Goal: Task Accomplishment & Management: Complete application form

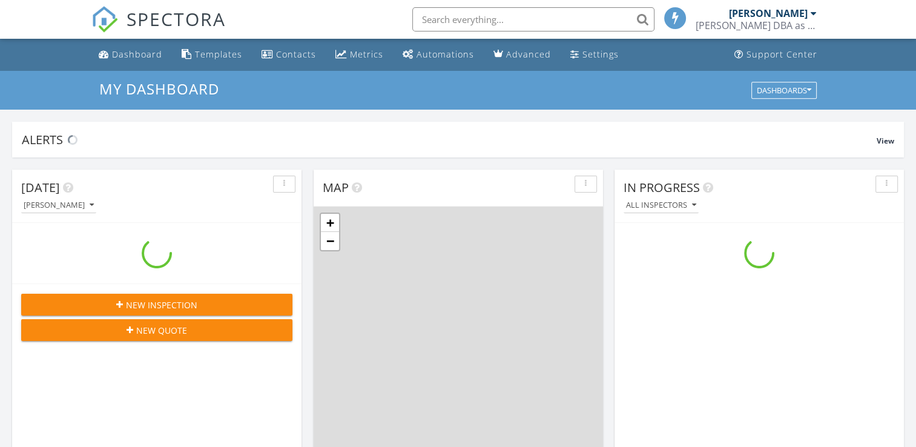
scroll to position [1121, 935]
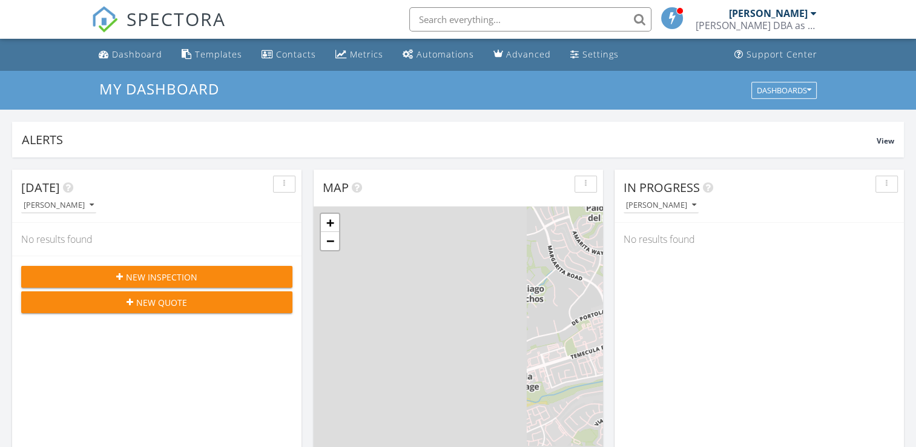
click at [175, 274] on span "New Inspection" at bounding box center [161, 277] width 71 height 13
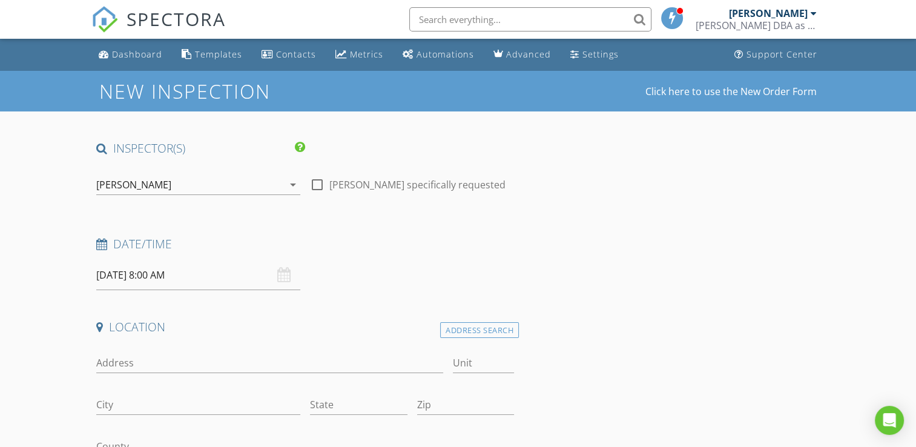
click at [317, 184] on div at bounding box center [317, 184] width 21 height 21
checkbox input "true"
click at [196, 280] on input "08/28/2025 8:00 AM" at bounding box center [198, 275] width 204 height 30
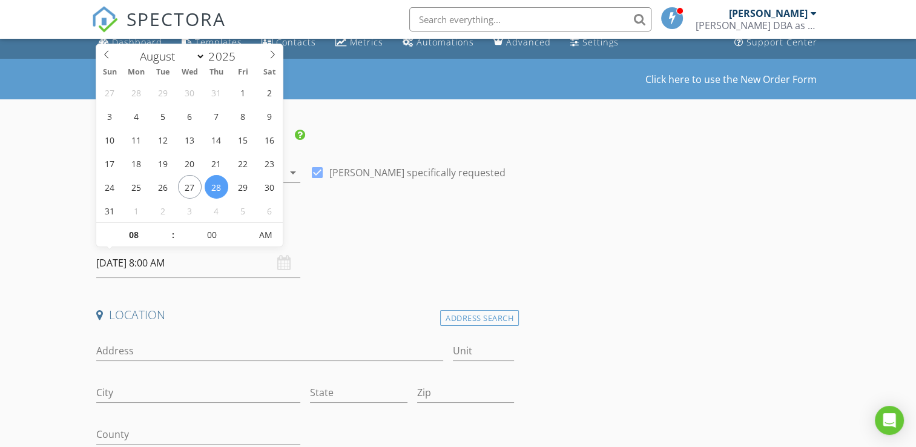
scroll to position [13, 0]
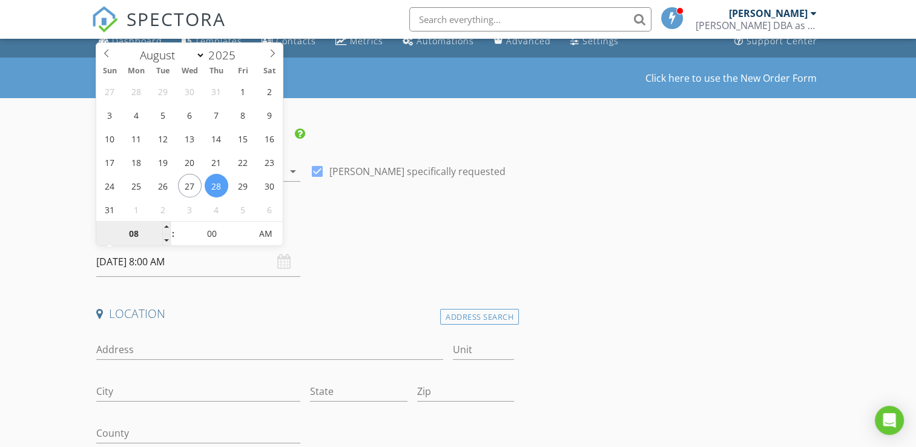
click at [135, 229] on input "08" at bounding box center [133, 234] width 74 height 24
click at [151, 259] on input "08/28/2025 8:00 AM" at bounding box center [198, 262] width 204 height 30
click at [132, 236] on input "08" at bounding box center [133, 234] width 74 height 24
click at [261, 230] on span "AM" at bounding box center [265, 234] width 33 height 24
type input "01"
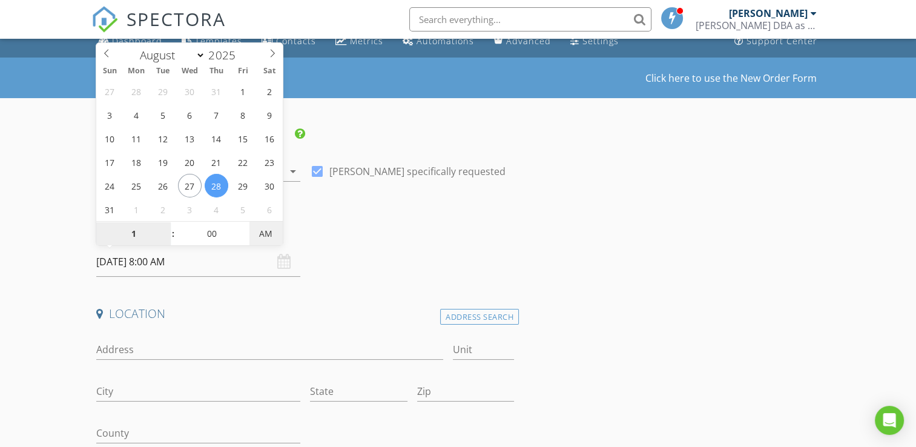
type input "[DATE] 1:00 PM"
click at [136, 344] on input "Address" at bounding box center [269, 350] width 346 height 20
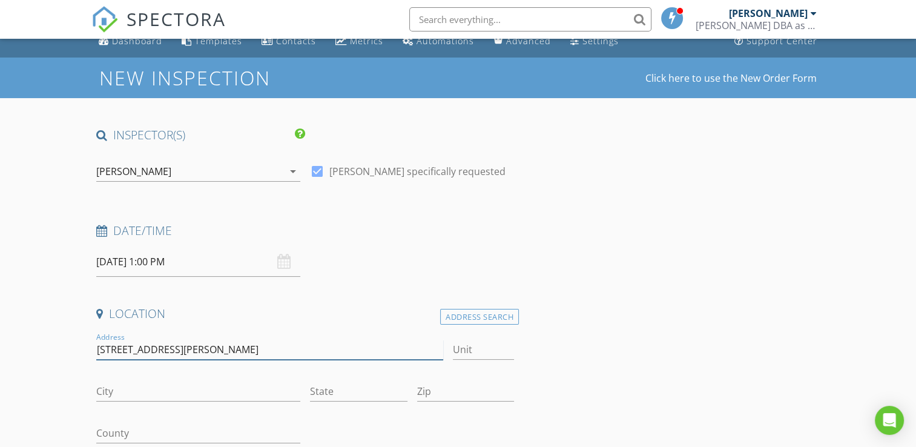
type input "[STREET_ADDRESS][PERSON_NAME]"
click at [129, 392] on input "City" at bounding box center [198, 392] width 204 height 20
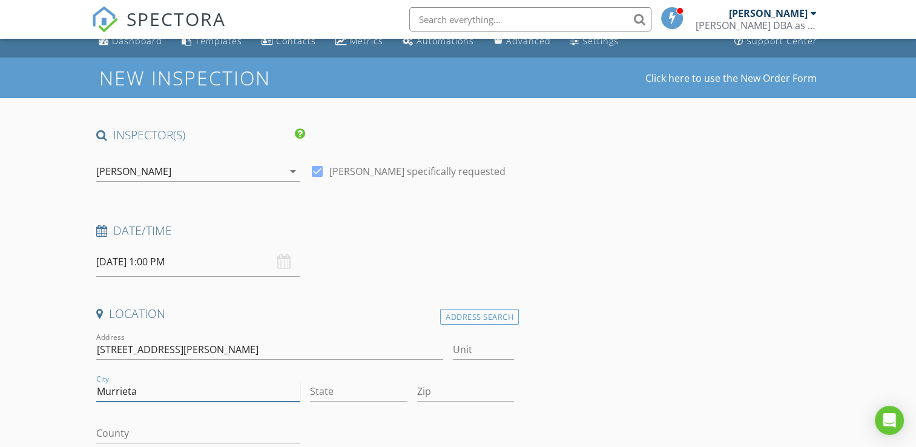
type input "Murrieta"
type input "ca"
type input "92562"
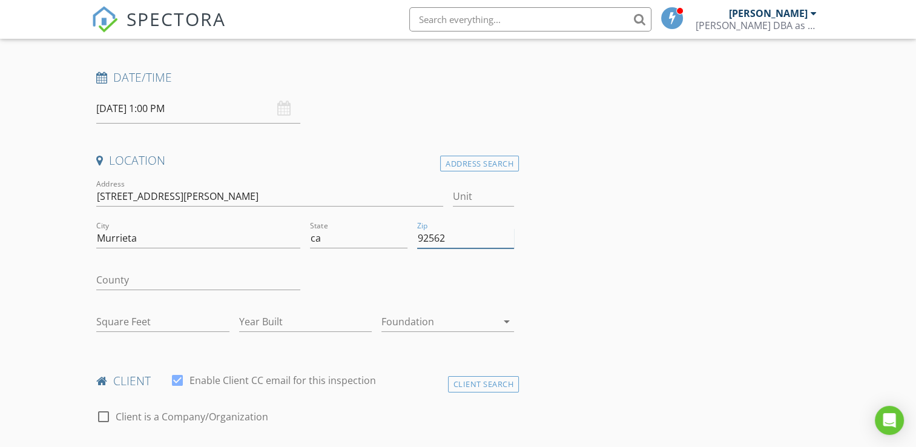
scroll to position [187, 0]
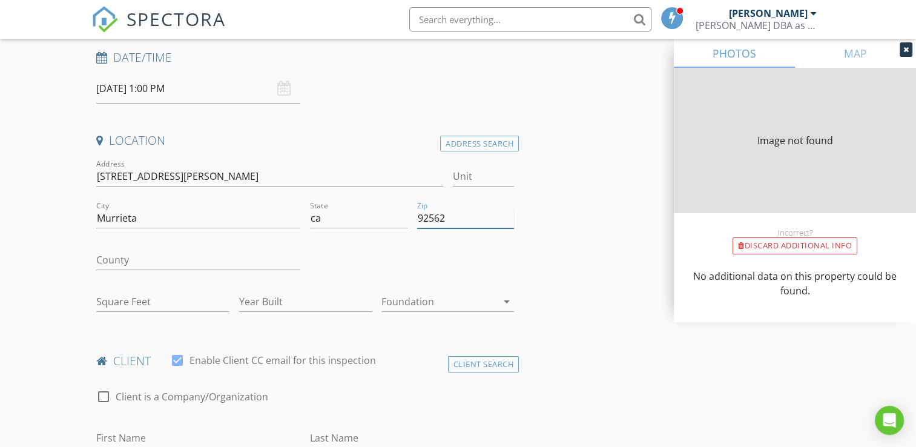
type input "2155"
type input "2003"
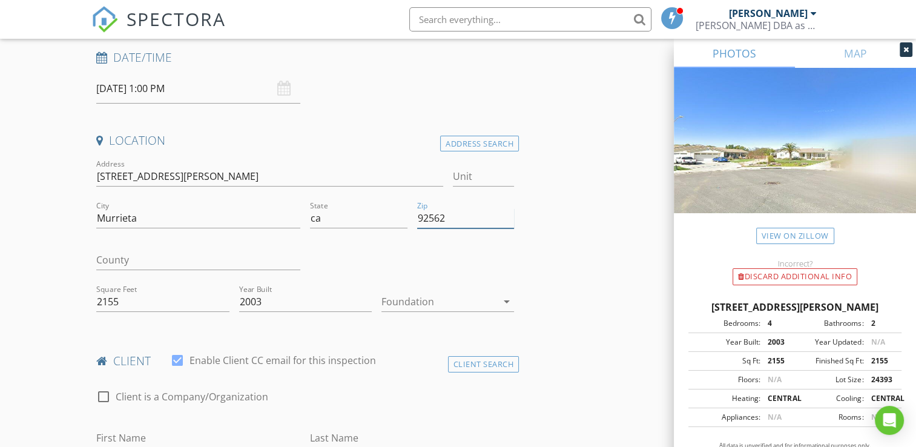
type input "92562"
click at [864, 308] on div "41974 Carson st, Murrieta ca 92562" at bounding box center [795, 307] width 213 height 15
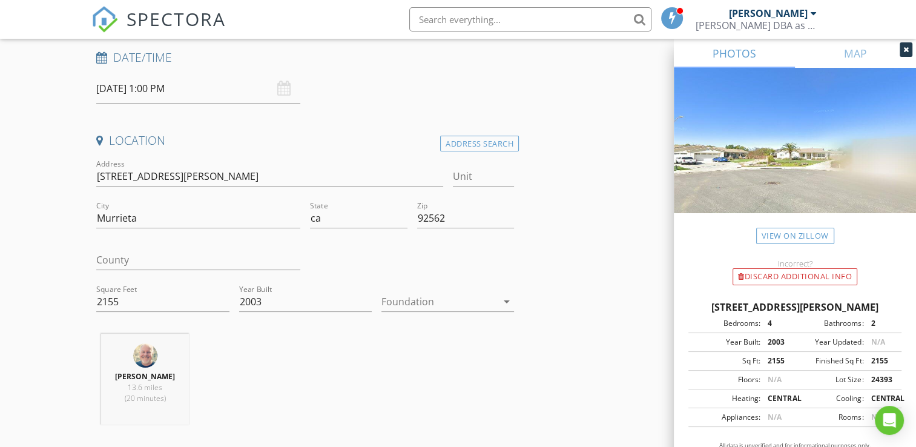
click at [508, 300] on icon "arrow_drop_down" at bounding box center [507, 301] width 15 height 15
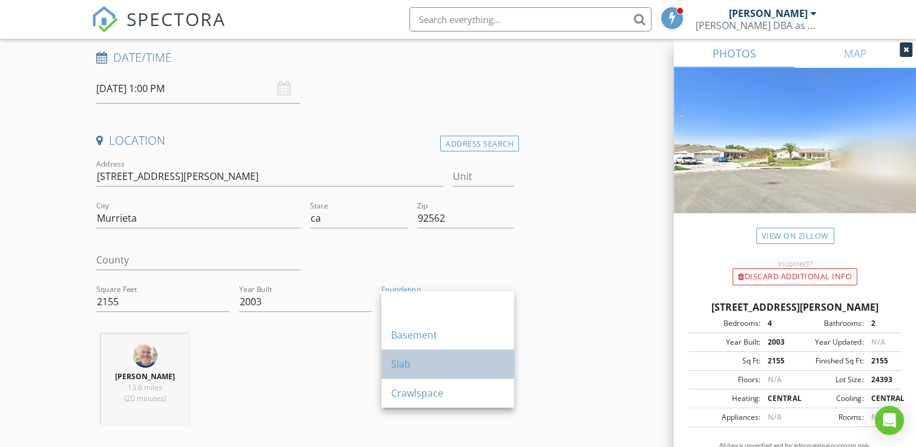
click at [417, 365] on div "Slab" at bounding box center [447, 364] width 113 height 15
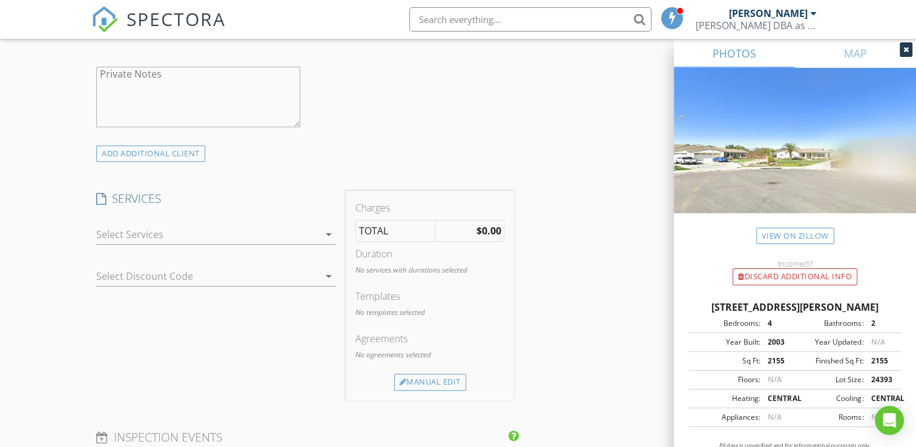
scroll to position [1233, 0]
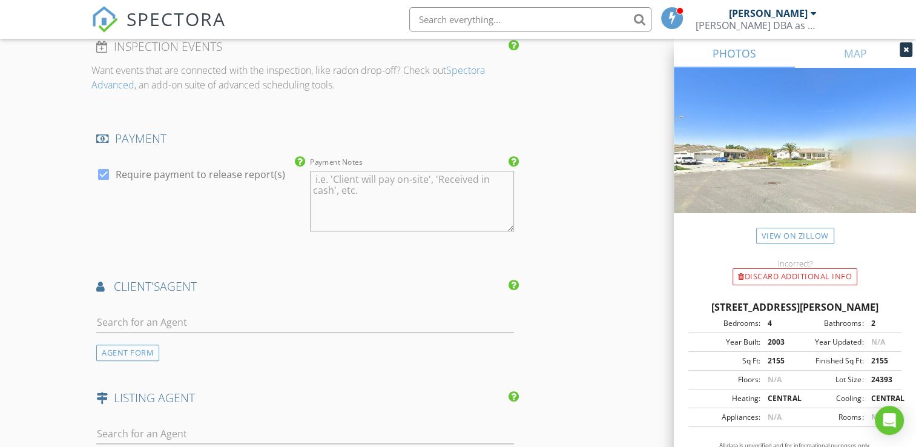
click at [799, 120] on img at bounding box center [795, 155] width 242 height 174
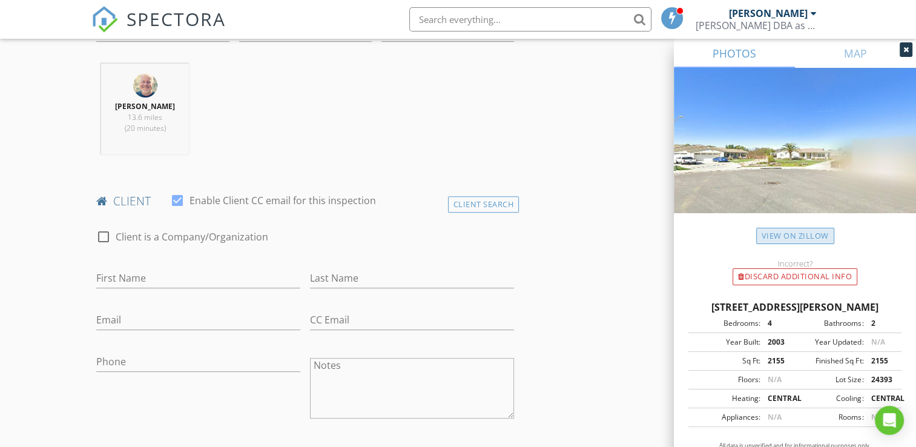
scroll to position [460, 0]
click at [119, 271] on input "First Name" at bounding box center [198, 275] width 204 height 20
drag, startPoint x: 119, startPoint y: 271, endPoint x: 794, endPoint y: 113, distance: 694.0
click at [794, 113] on img at bounding box center [795, 155] width 242 height 174
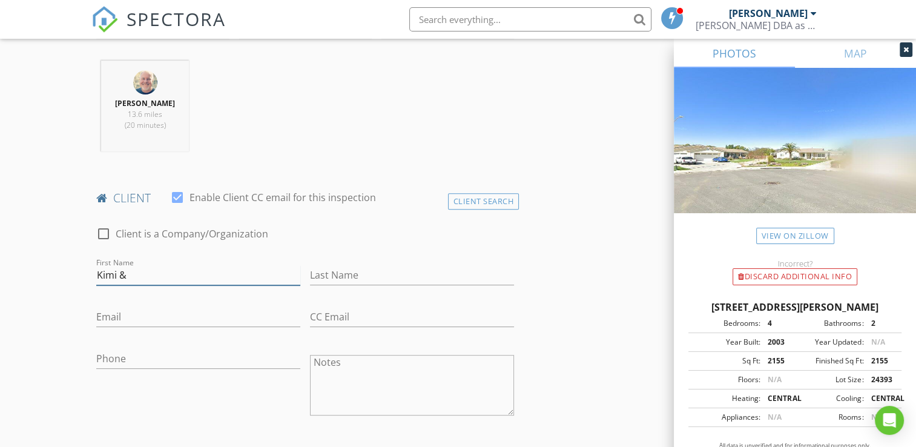
click at [147, 278] on input "Kimi &" at bounding box center [198, 275] width 204 height 20
type input "Kimi & [PERSON_NAME]"
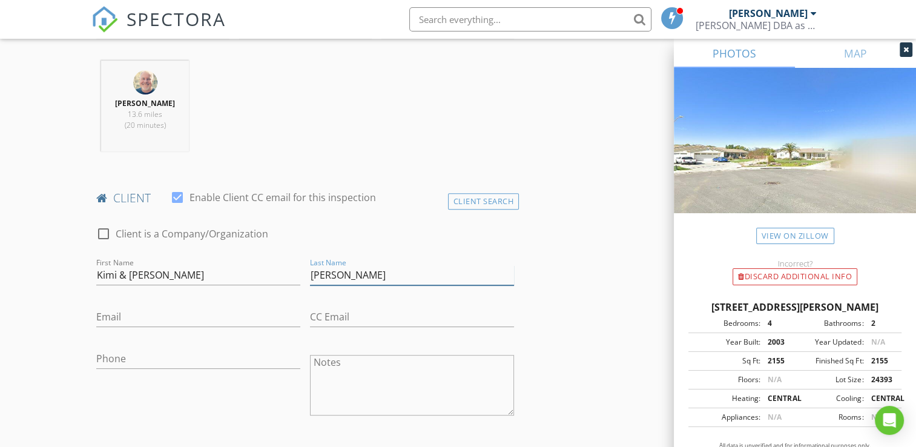
type input "[PERSON_NAME]"
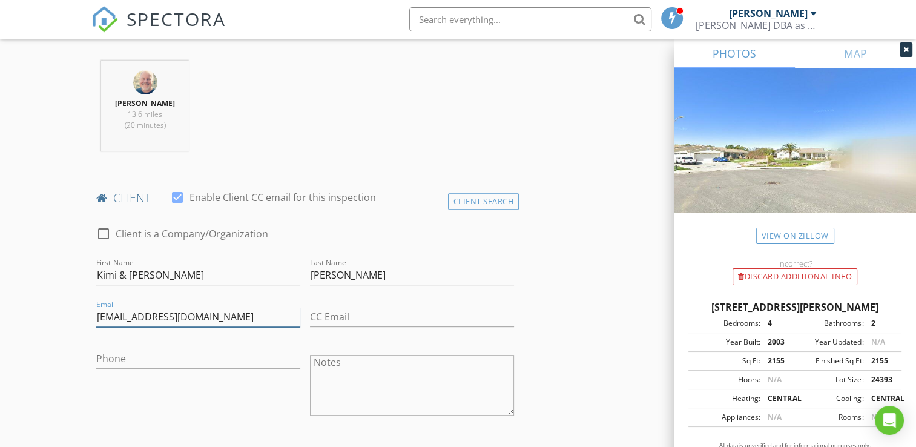
type input "[EMAIL_ADDRESS][DOMAIN_NAME]"
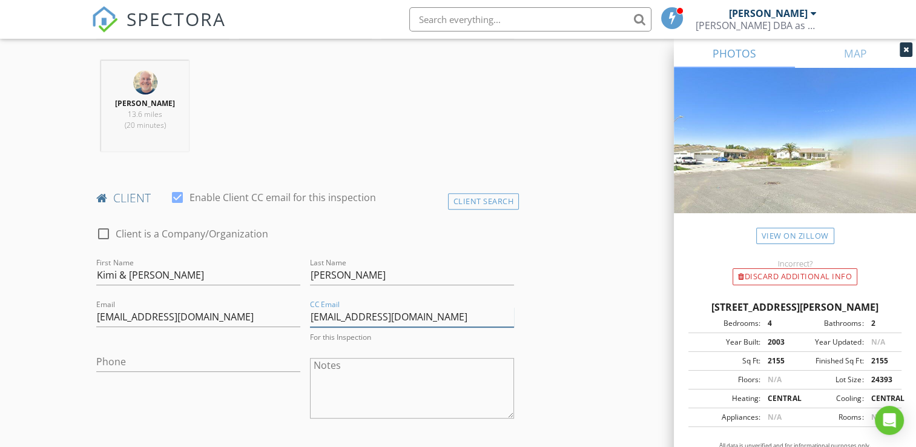
type input "[EMAIL_ADDRESS][DOMAIN_NAME]"
type input "[PHONE_NUMBER]"
click at [346, 366] on textarea "Notes" at bounding box center [412, 385] width 204 height 61
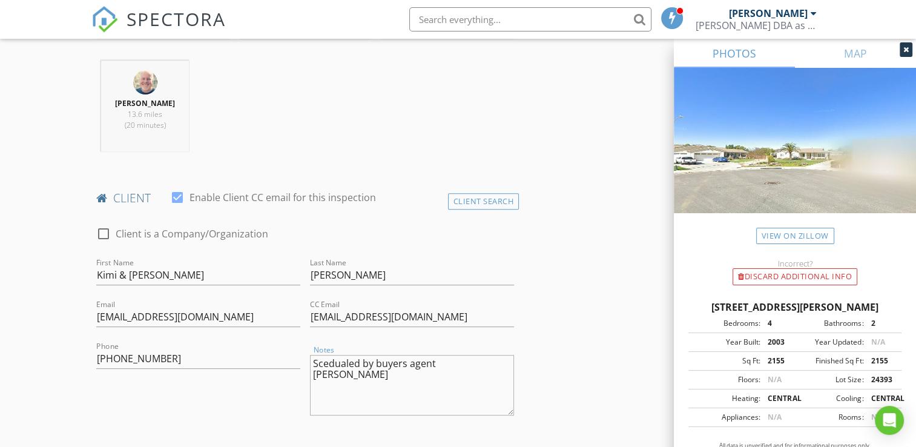
click at [463, 366] on textarea "Scedualed by buyers agent MattSchaeffer" at bounding box center [412, 385] width 204 height 61
click at [458, 367] on textarea "Scedualed by buyers agent MattSchaeffer" at bounding box center [412, 385] width 204 height 61
click at [509, 366] on textarea "Scedualed by buyers agent Matt Schaeffer" at bounding box center [412, 385] width 204 height 61
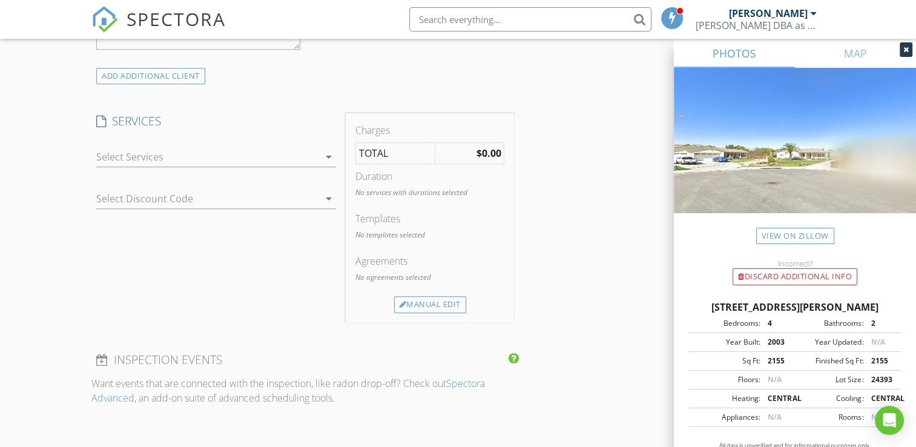
scroll to position [925, 0]
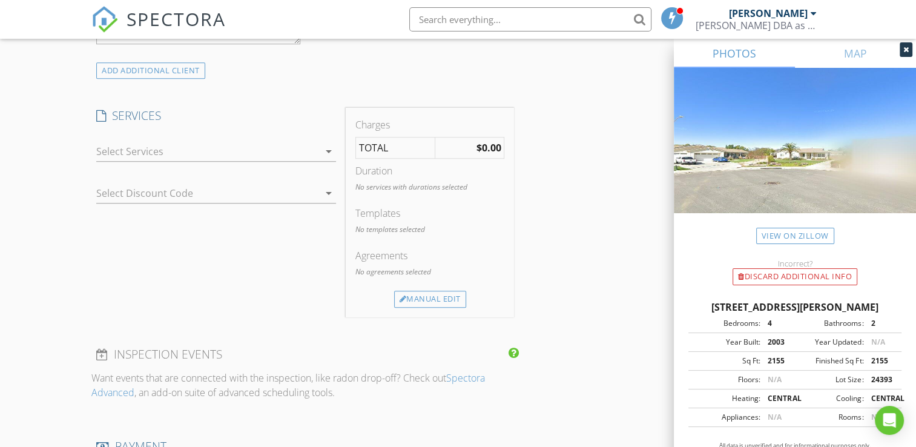
type textarea "Scedualed by buyers agent [PERSON_NAME] [DATE] @ 1:pm"
click at [328, 146] on icon "arrow_drop_down" at bounding box center [329, 151] width 15 height 15
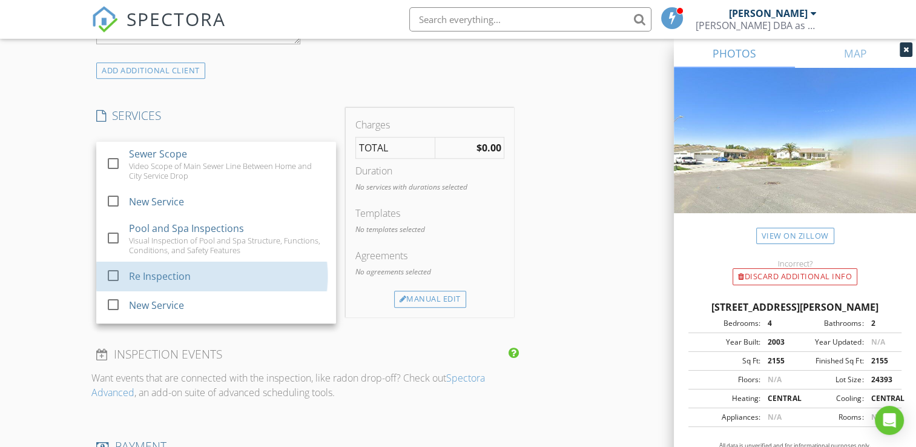
scroll to position [25, 0]
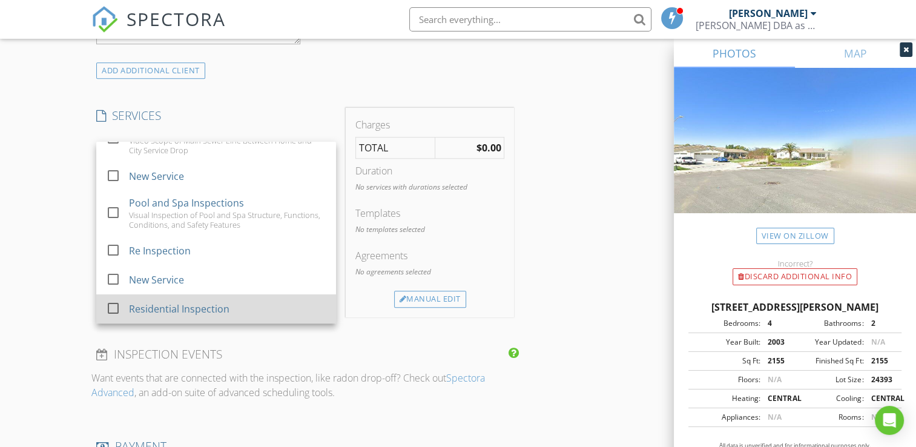
click at [114, 305] on div at bounding box center [113, 308] width 21 height 21
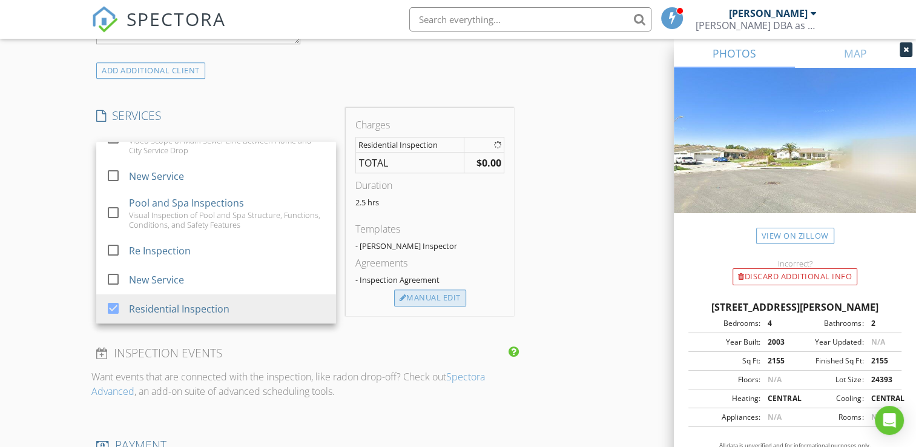
click at [446, 296] on div "Manual Edit" at bounding box center [430, 297] width 72 height 17
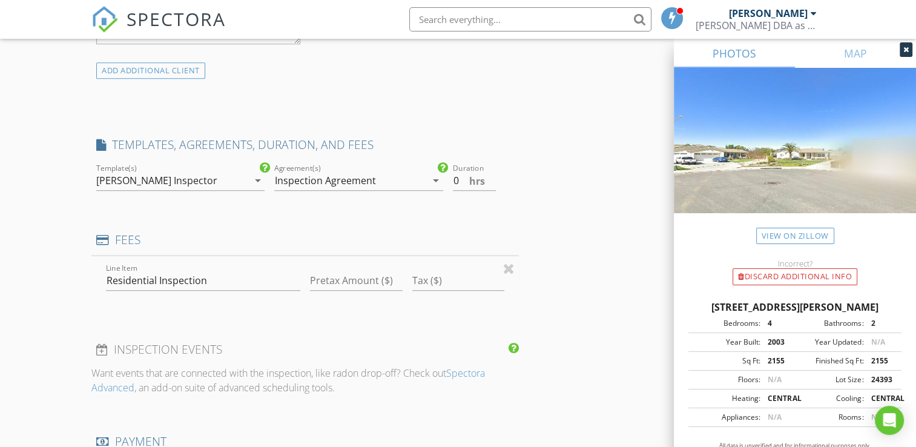
type input "0"
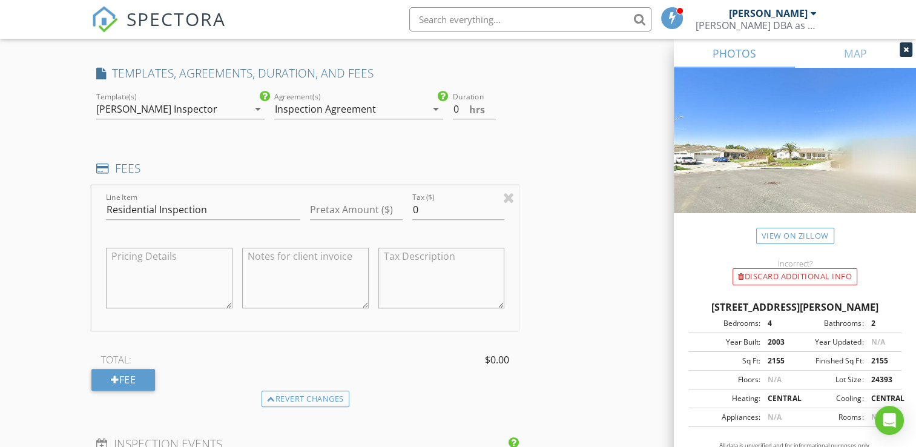
scroll to position [990, 0]
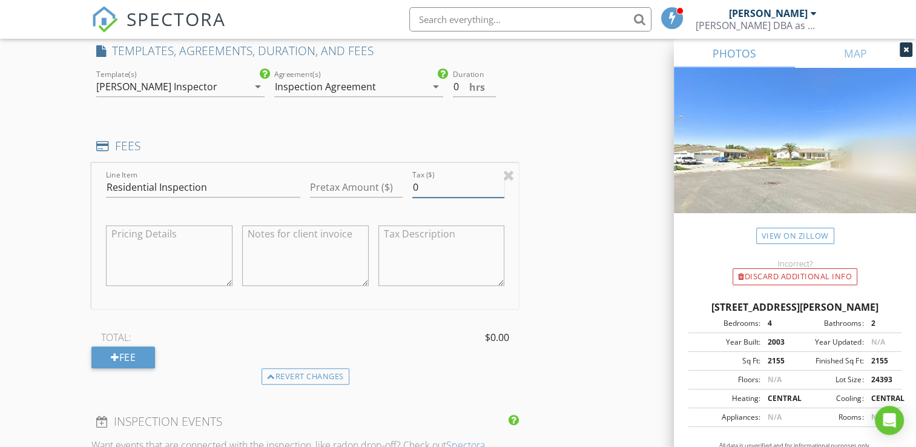
click at [437, 190] on input "0" at bounding box center [458, 187] width 93 height 20
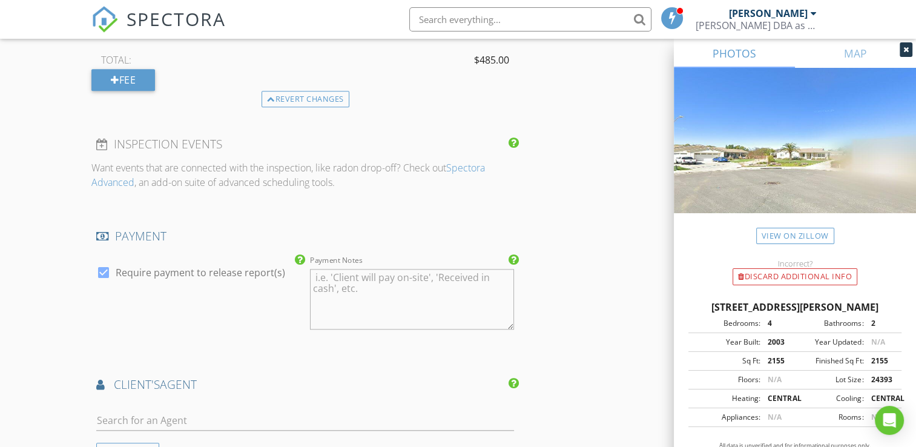
scroll to position [1276, 0]
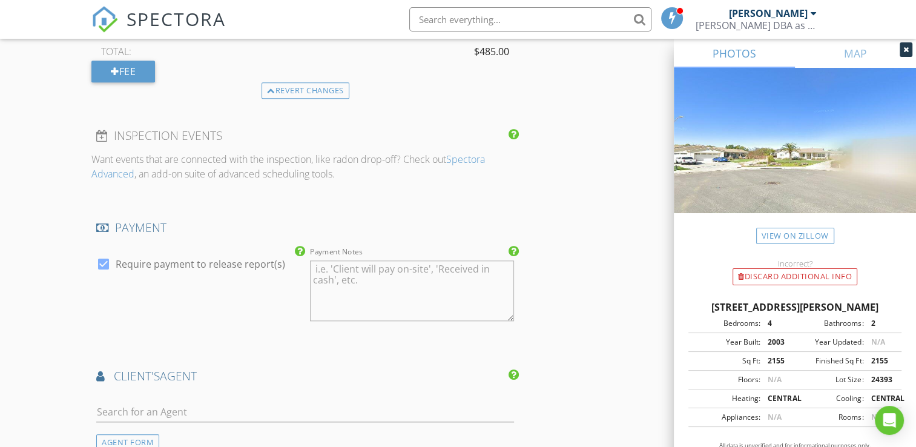
type input "0485"
click at [321, 268] on textarea "Payment Notes" at bounding box center [412, 290] width 204 height 61
click at [770, 101] on img at bounding box center [795, 155] width 242 height 174
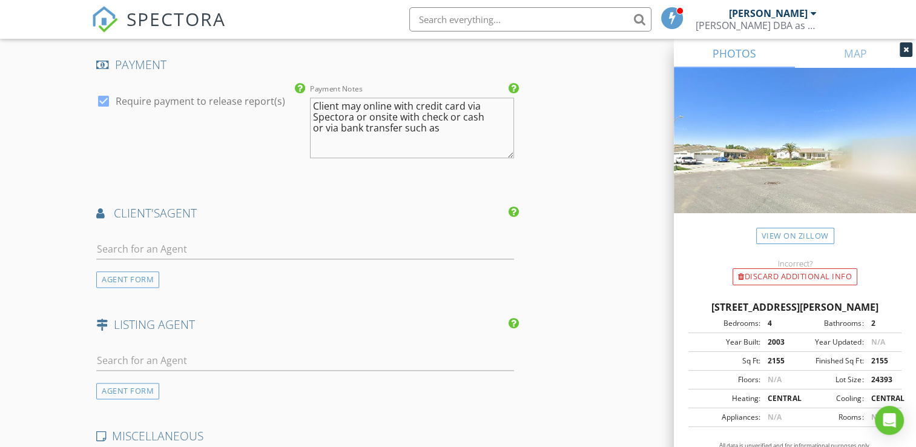
scroll to position [1439, 0]
click at [458, 129] on textarea "Client may online with credit card via Spectora or onsite with check or cash or…" at bounding box center [412, 127] width 204 height 61
click at [770, 101] on img at bounding box center [795, 155] width 242 height 174
click at [448, 128] on textarea "Client may online with credit card via Spectora or onsite with check or cash or…" at bounding box center [412, 127] width 204 height 61
click at [770, 101] on img at bounding box center [795, 155] width 242 height 174
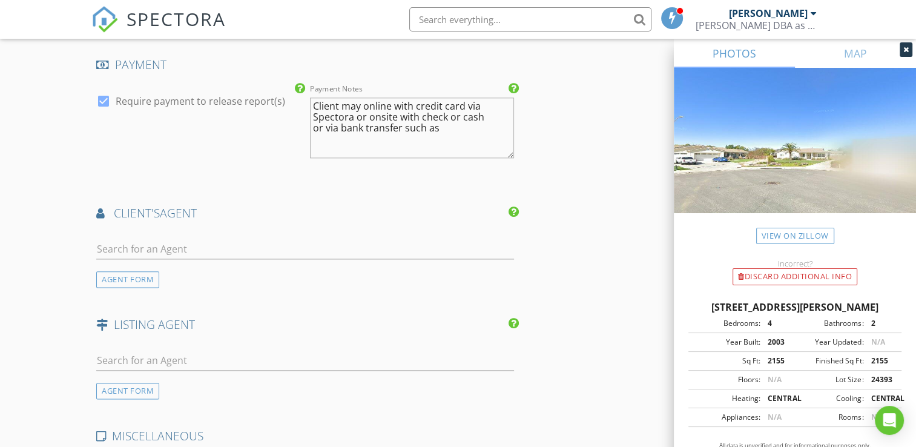
click at [455, 128] on textarea "Client may online with credit card via Spectora or onsite with check or cash or…" at bounding box center [412, 127] width 204 height 61
click at [770, 101] on img at bounding box center [795, 155] width 242 height 174
click at [462, 127] on textarea "Client may online with credit card via Spectora or onsite with check or cash or…" at bounding box center [412, 127] width 204 height 61
click at [770, 101] on img at bounding box center [795, 155] width 242 height 174
click at [461, 128] on textarea "Client may online with credit card via Spectora or onsite with check or cash or…" at bounding box center [412, 127] width 204 height 61
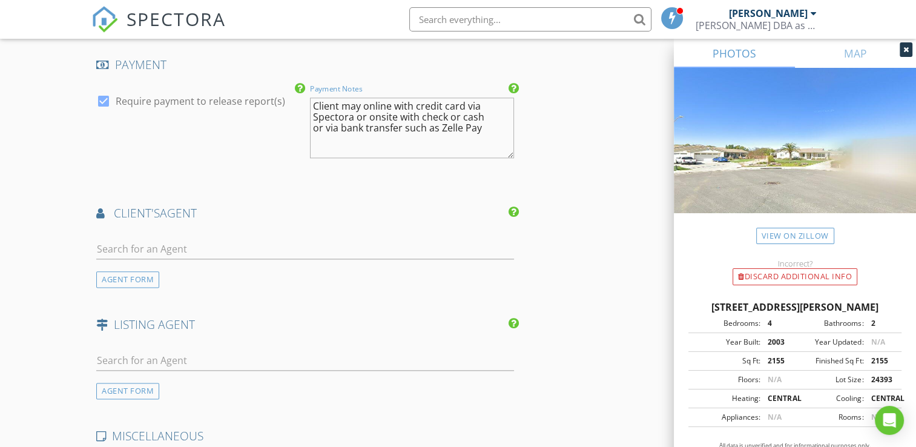
type textarea "Client may online with credit card via Spectora or onsite with check or cash or…"
click at [133, 243] on input "text" at bounding box center [305, 249] width 418 height 20
type input "[PERSON_NAME]"
click at [170, 269] on div "[PERSON_NAME]" at bounding box center [168, 270] width 75 height 15
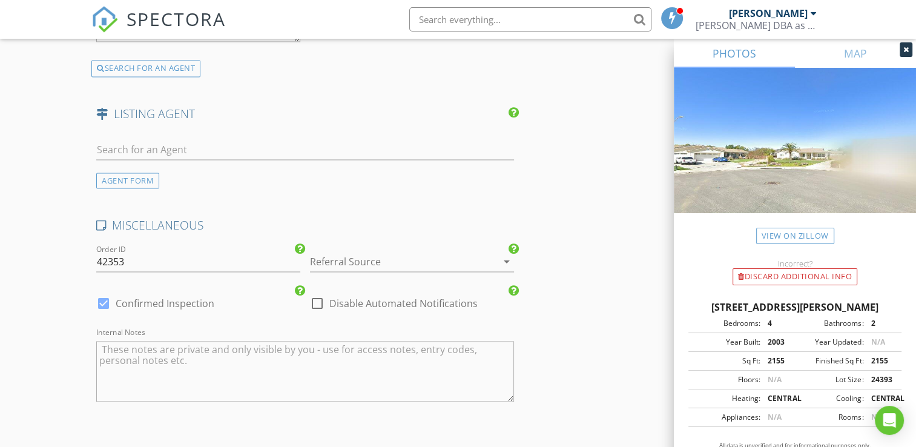
scroll to position [1934, 0]
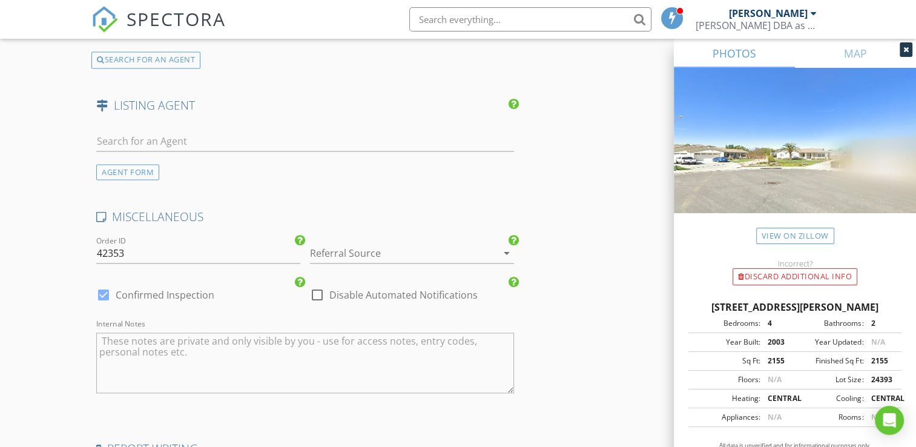
click at [507, 246] on icon "arrow_drop_down" at bounding box center [507, 253] width 15 height 15
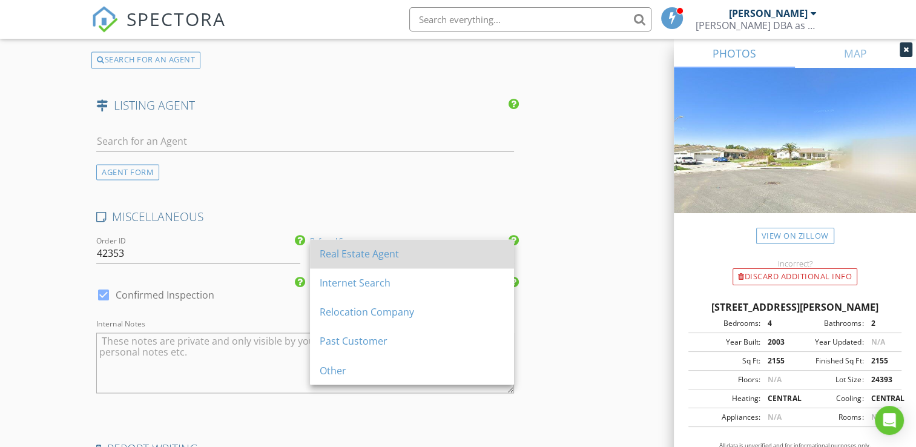
click at [388, 250] on div "Real Estate Agent" at bounding box center [412, 253] width 185 height 15
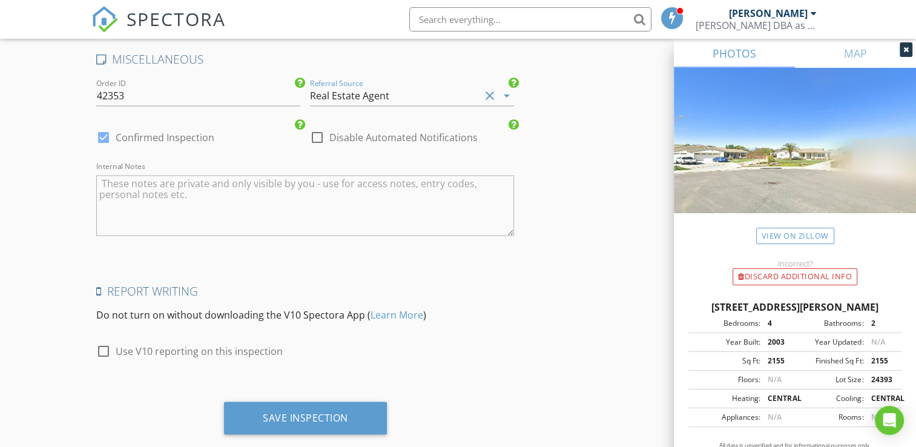
scroll to position [2112, 0]
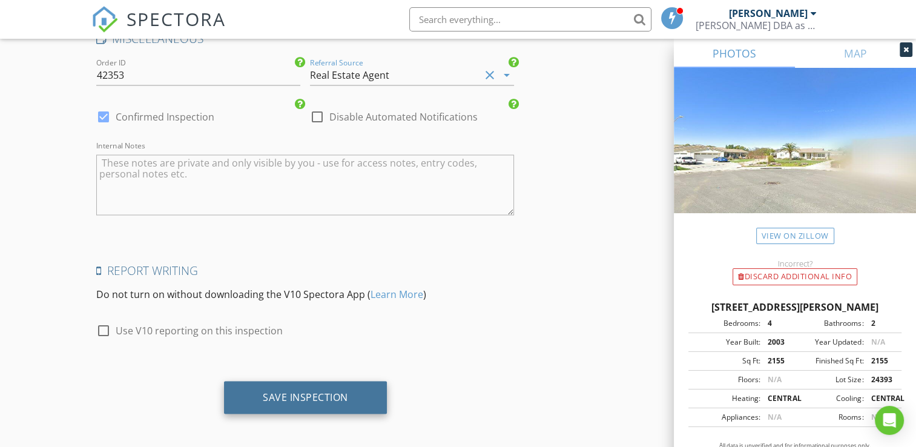
click at [309, 391] on div "Save Inspection" at bounding box center [305, 397] width 85 height 12
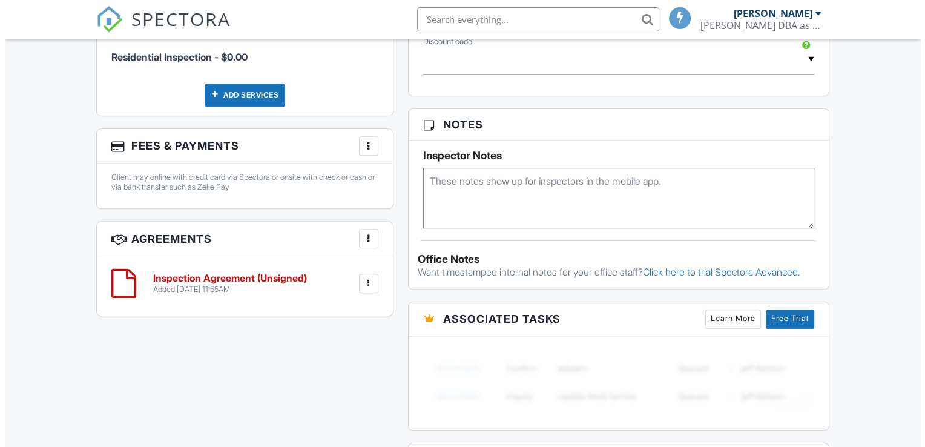
scroll to position [727, 0]
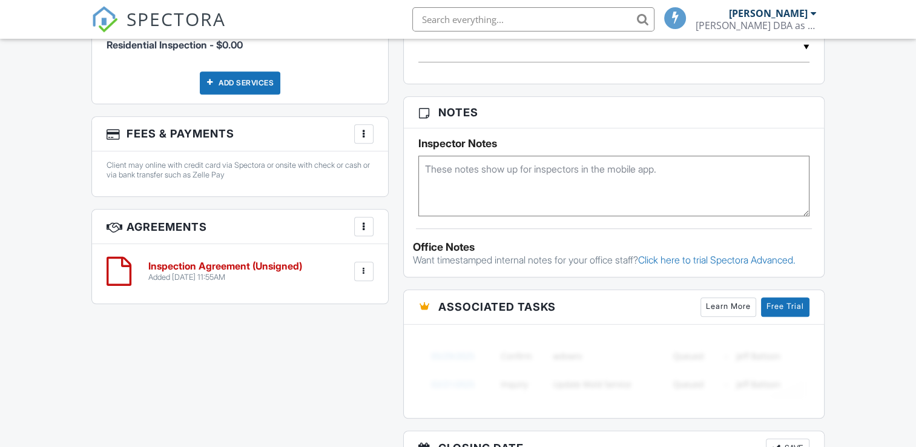
click at [363, 136] on div at bounding box center [364, 134] width 12 height 12
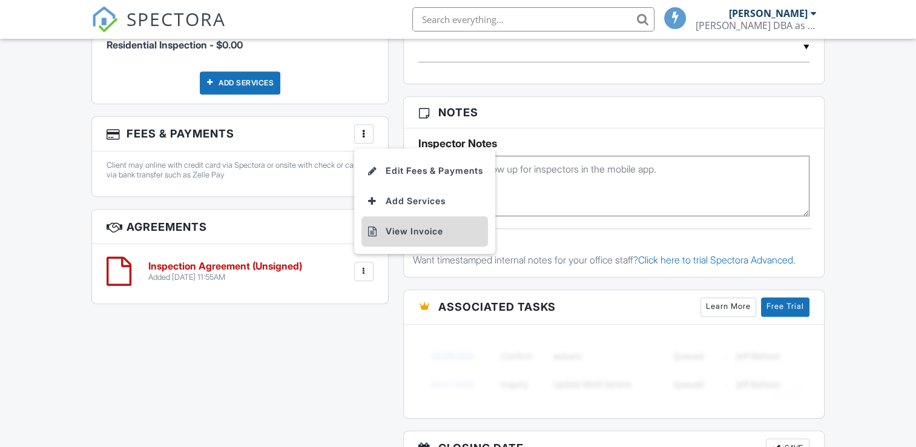
click at [413, 234] on li "View Invoice" at bounding box center [425, 231] width 127 height 30
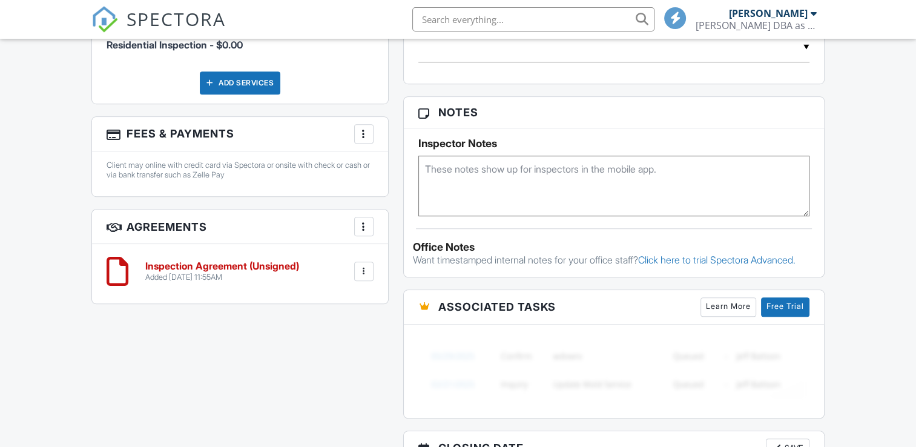
click at [363, 130] on div at bounding box center [364, 134] width 12 height 12
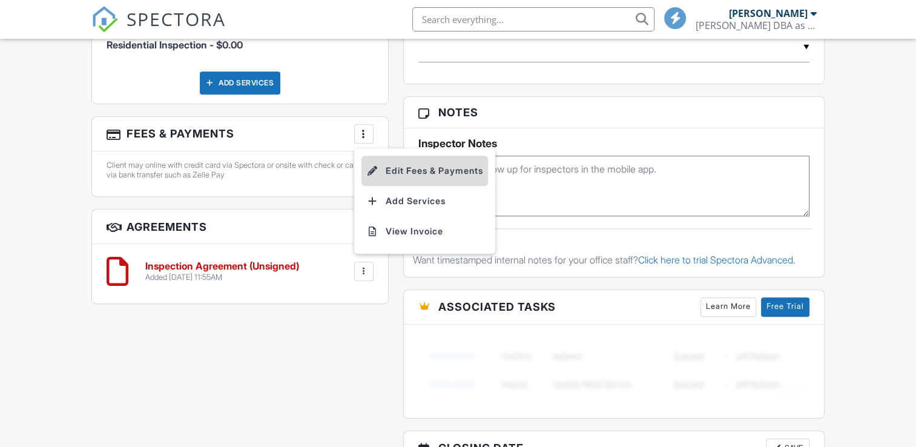
click at [446, 167] on li "Edit Fees & Payments" at bounding box center [425, 171] width 127 height 30
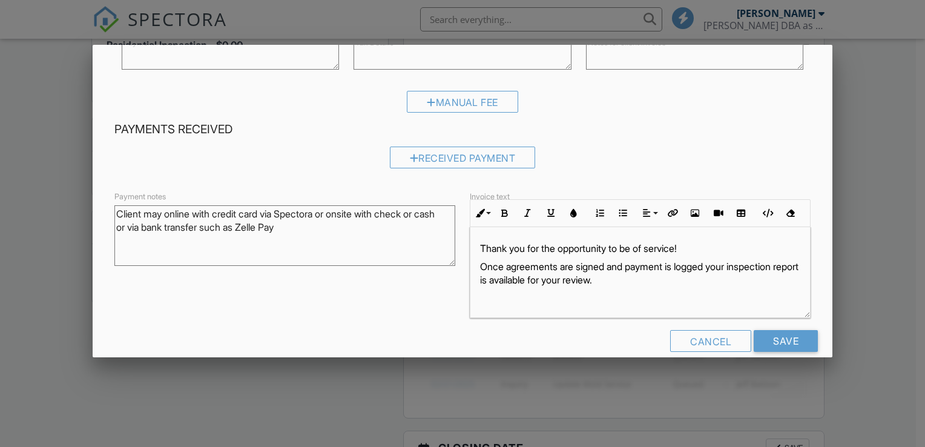
scroll to position [156, 0]
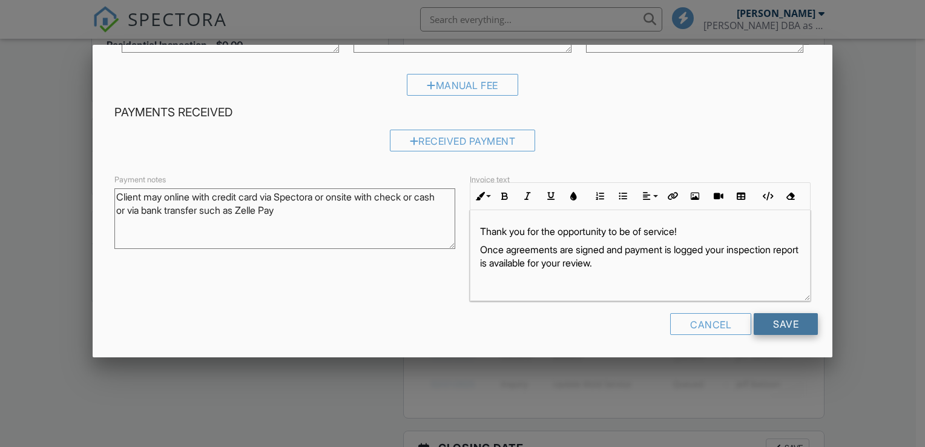
click at [790, 323] on input "Save" at bounding box center [786, 324] width 64 height 22
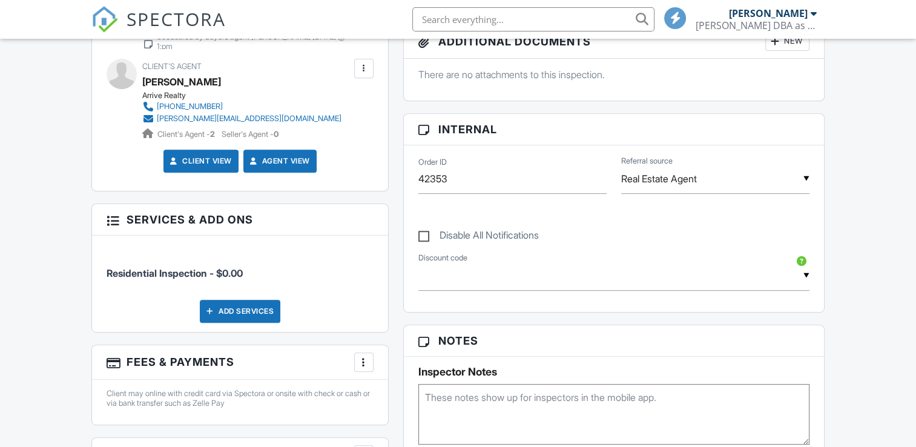
scroll to position [495, 0]
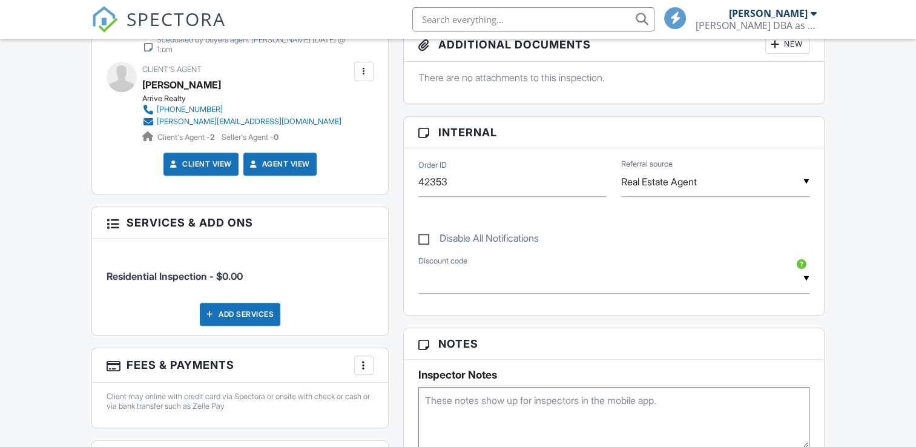
click at [831, 315] on div "Reports Locked Attach New Residential Home Inspection Mark Cawthorne Inspector …" at bounding box center [614, 357] width 436 height 994
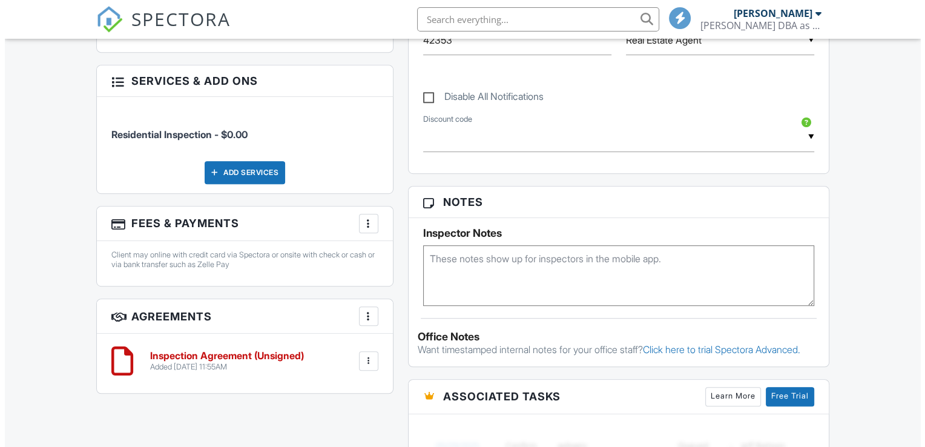
scroll to position [636, 0]
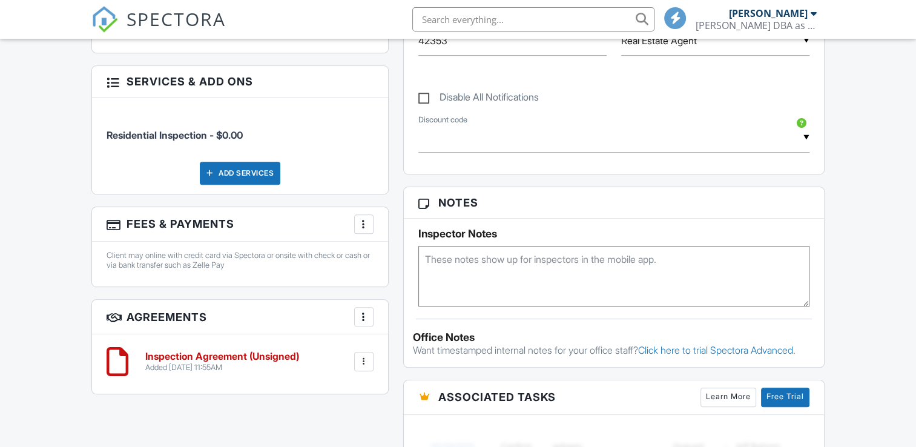
click at [364, 214] on div "More" at bounding box center [363, 223] width 19 height 19
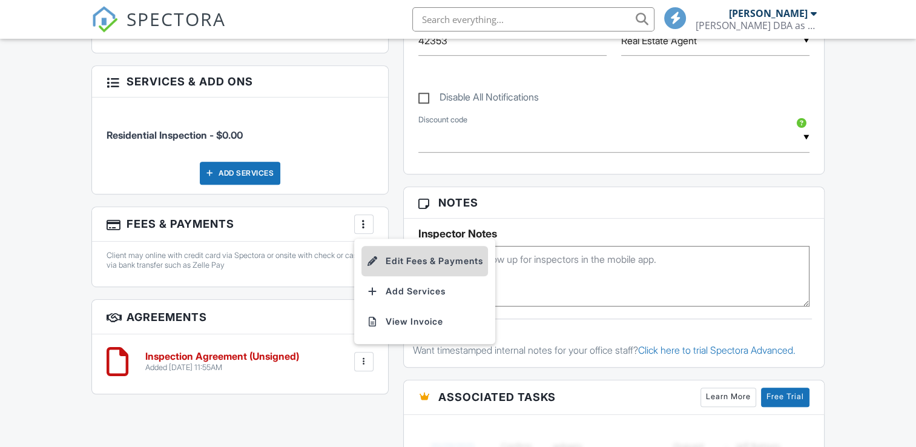
click at [458, 254] on li "Edit Fees & Payments" at bounding box center [425, 261] width 127 height 30
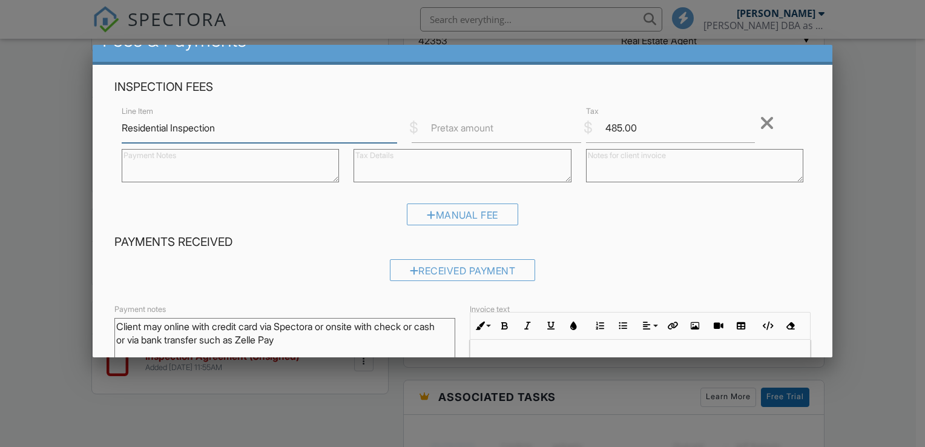
scroll to position [35, 0]
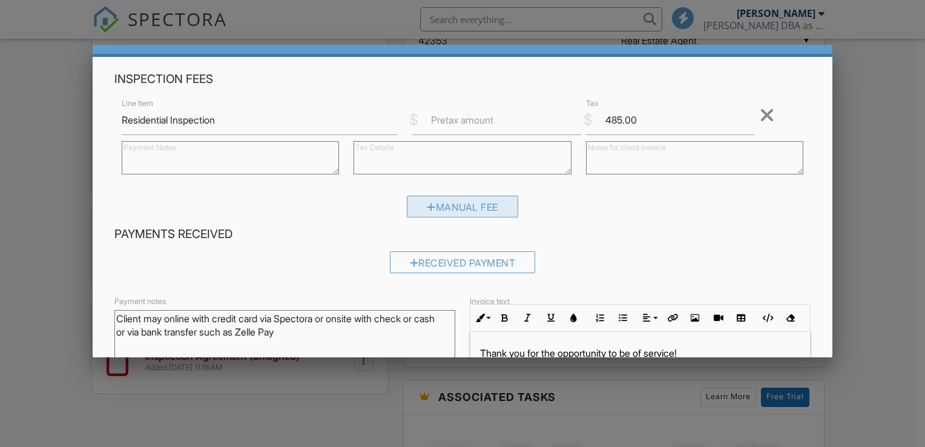
click at [476, 197] on div "Manual Fee" at bounding box center [462, 207] width 111 height 22
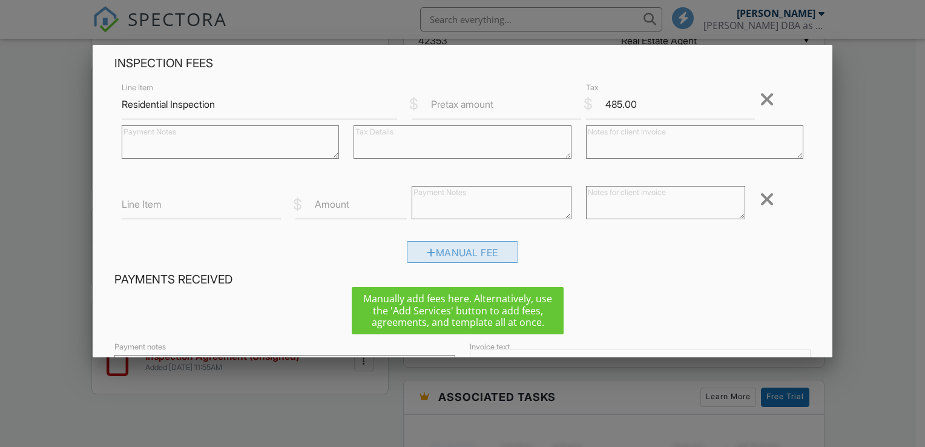
scroll to position [51, 0]
click at [452, 104] on label "Pretax amount" at bounding box center [462, 103] width 62 height 13
click at [452, 104] on input "Pretax amount" at bounding box center [497, 104] width 170 height 30
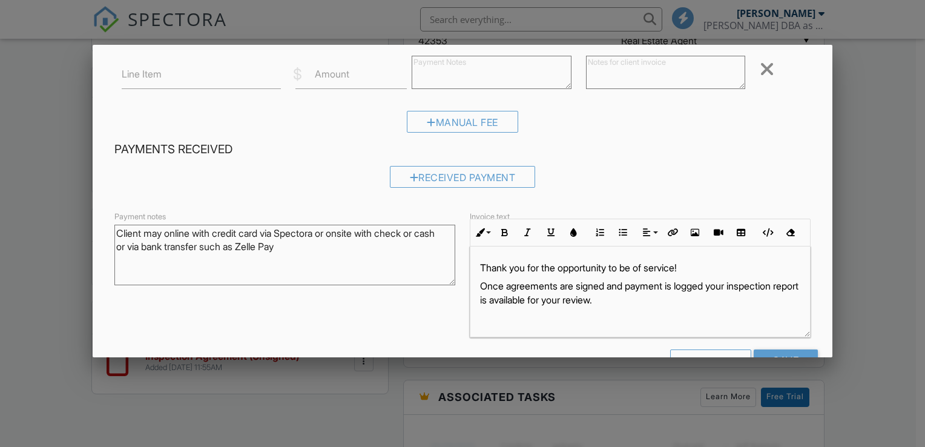
scroll to position [217, 0]
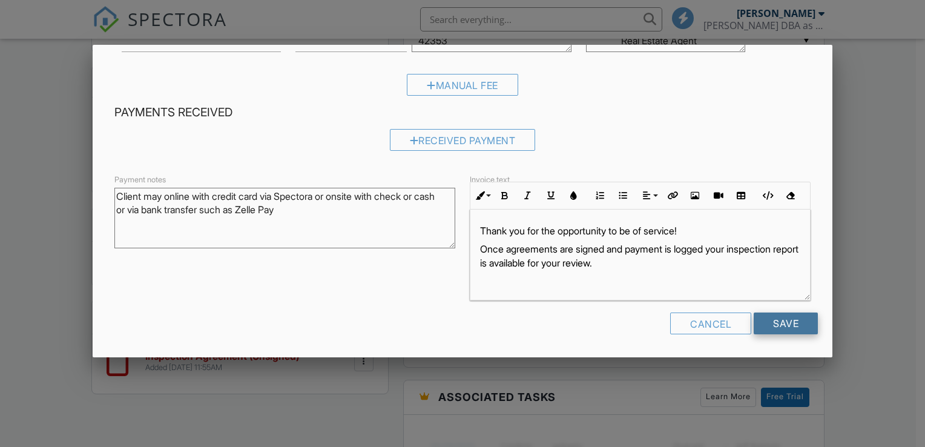
type input "485"
click at [783, 320] on input "Save" at bounding box center [786, 323] width 64 height 22
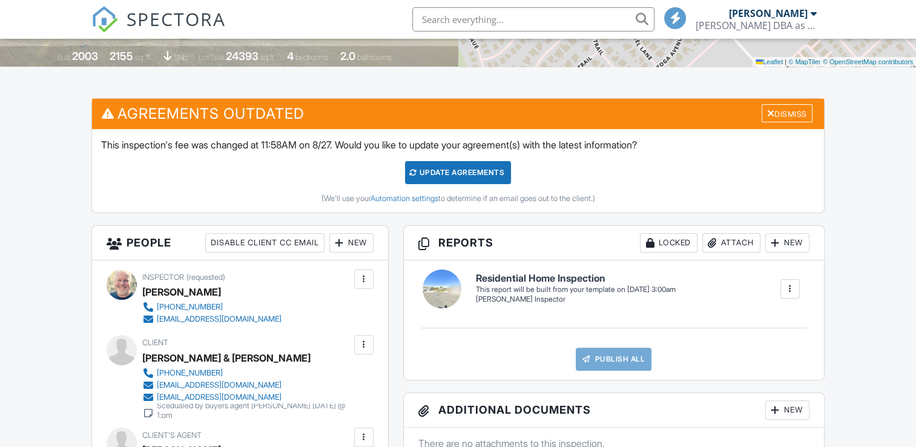
scroll to position [257, 0]
click at [468, 164] on div "Update Agreements" at bounding box center [458, 172] width 106 height 23
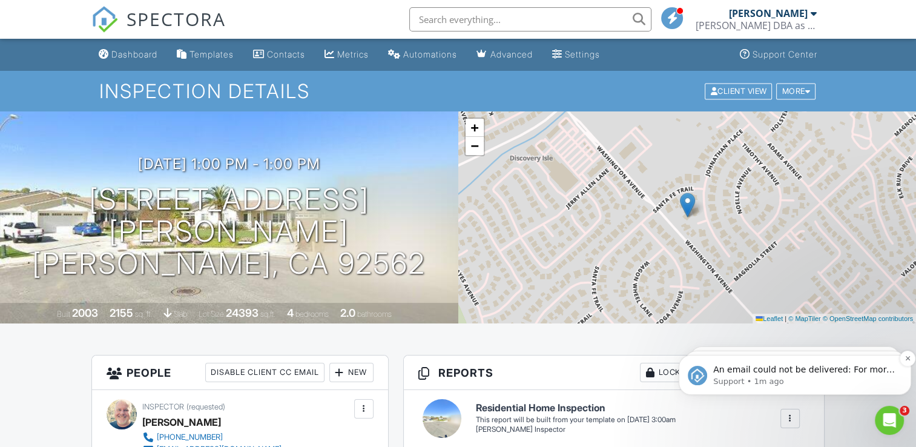
click at [859, 377] on p "Support • 1m ago" at bounding box center [804, 381] width 183 height 11
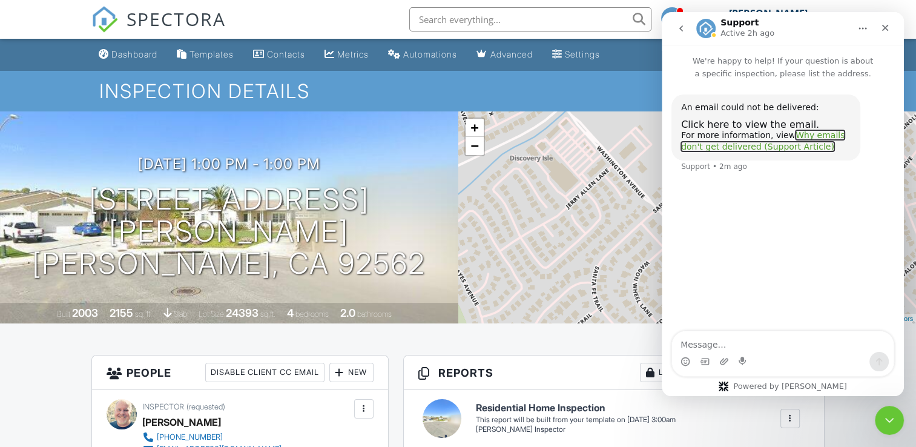
click at [831, 136] on link "Why emails don't get delivered (Support Article)" at bounding box center [763, 141] width 164 height 22
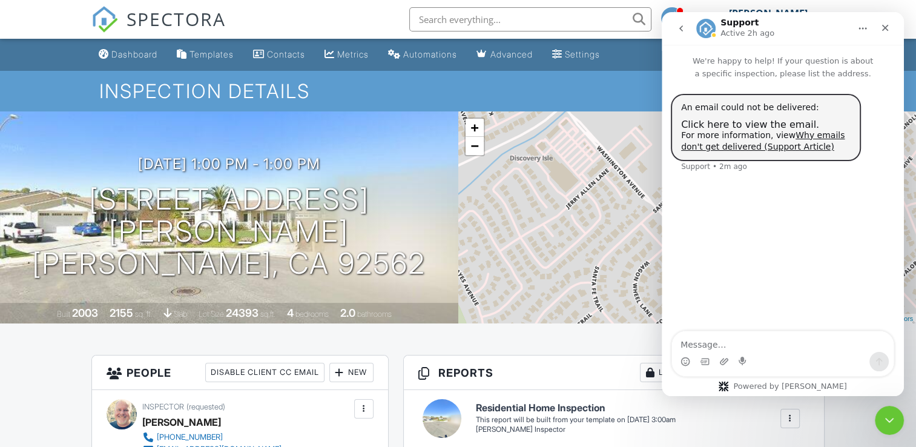
click at [721, 130] on div "For more information, view Why emails don't get delivered (Support Article)" at bounding box center [766, 142] width 170 height 24
